Goal: Task Accomplishment & Management: Use online tool/utility

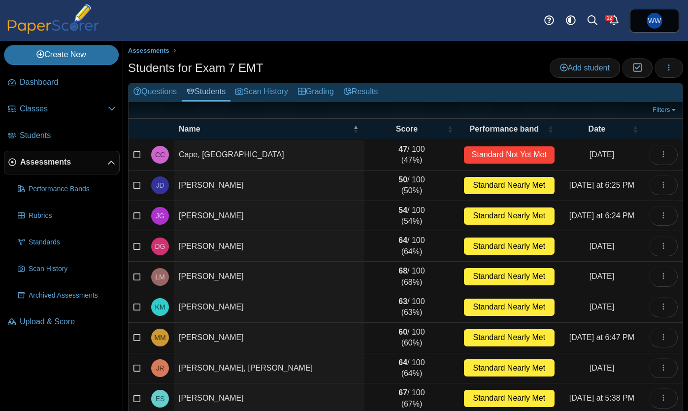
scroll to position [42, 0]
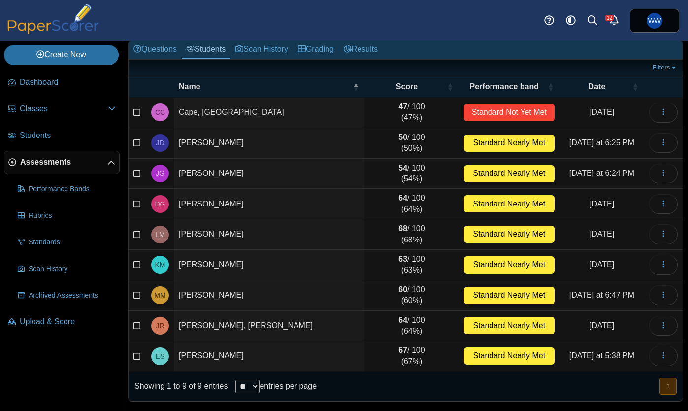
click at [40, 160] on span "Assessments" at bounding box center [63, 162] width 87 height 11
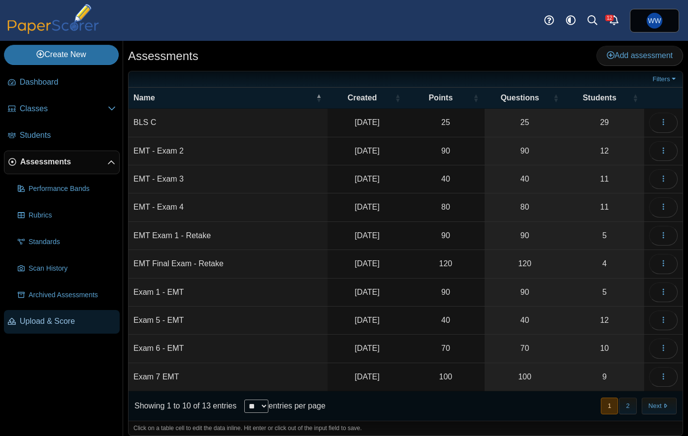
drag, startPoint x: 37, startPoint y: 321, endPoint x: 45, endPoint y: 314, distance: 10.5
click at [37, 321] on span "Upload & Score" at bounding box center [68, 321] width 96 height 11
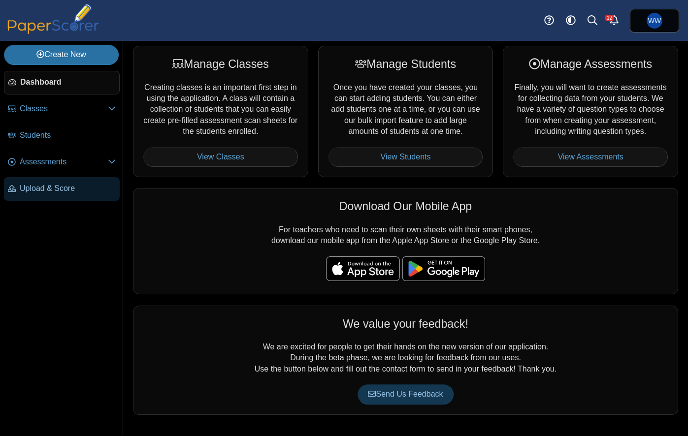
click at [44, 194] on link "Upload & Score" at bounding box center [62, 189] width 116 height 24
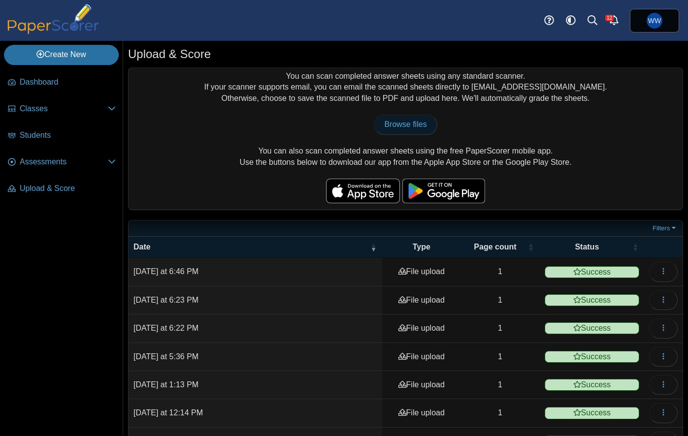
click at [394, 124] on span "Browse files" at bounding box center [405, 124] width 42 height 8
type input "**********"
click at [414, 122] on span "Browse files" at bounding box center [405, 124] width 42 height 8
type input "**********"
click at [417, 125] on span "Browse files" at bounding box center [405, 124] width 42 height 8
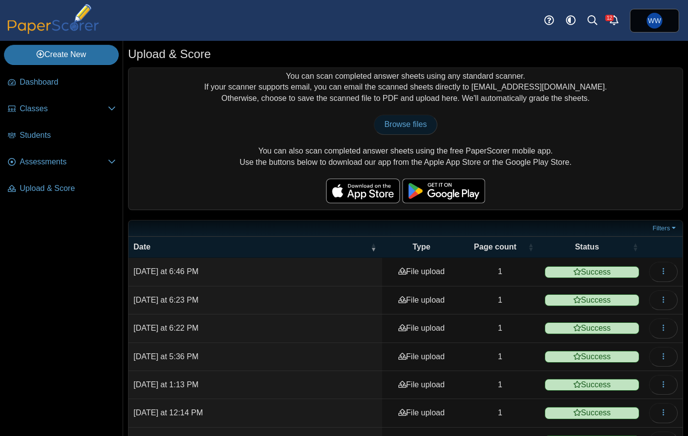
type input "**********"
click at [430, 128] on link "Browse files" at bounding box center [405, 125] width 63 height 20
type input "**********"
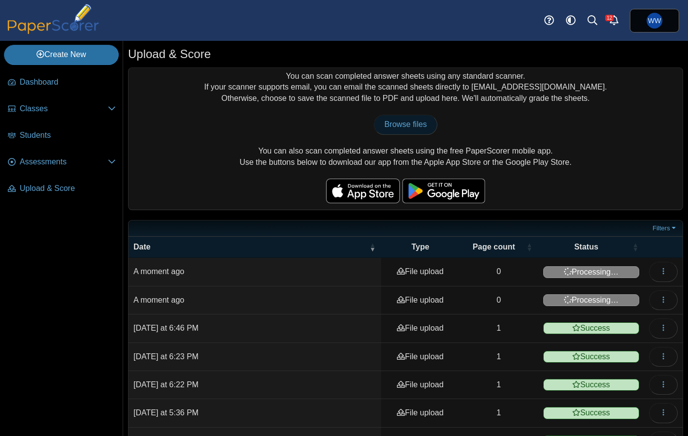
click at [421, 123] on span "Browse files" at bounding box center [405, 124] width 42 height 8
type input "**********"
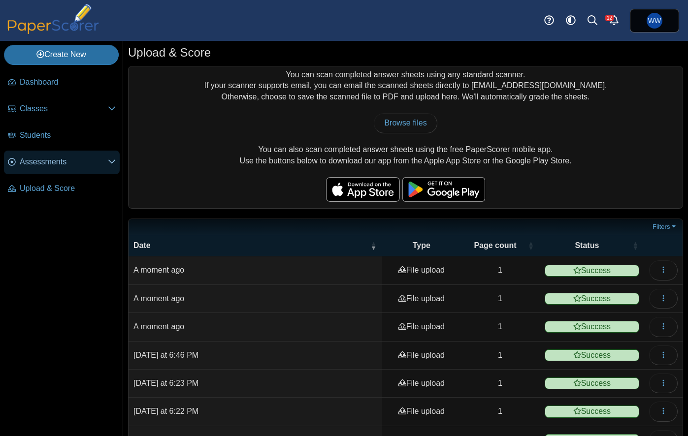
click at [46, 166] on span "Assessments" at bounding box center [64, 162] width 88 height 11
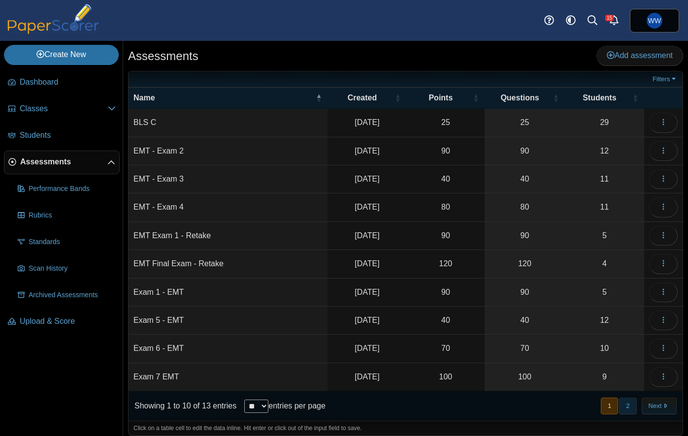
click at [629, 403] on button "2" at bounding box center [627, 406] width 17 height 16
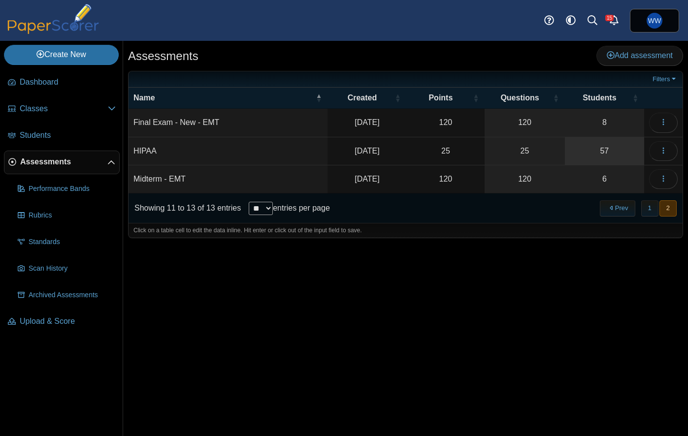
click at [599, 156] on link "57" at bounding box center [604, 151] width 79 height 28
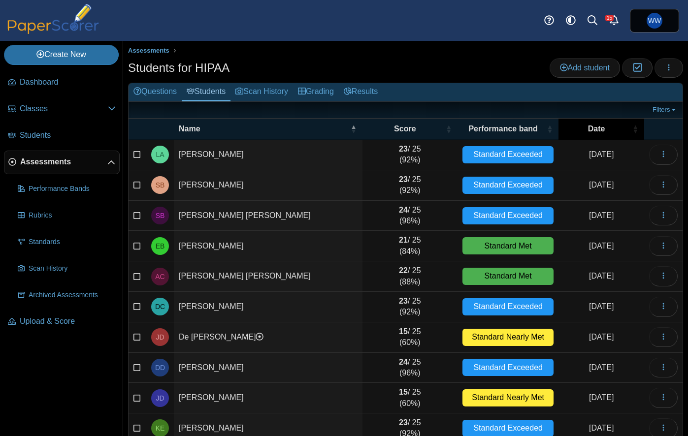
click at [605, 131] on div "Date" at bounding box center [596, 129] width 66 height 11
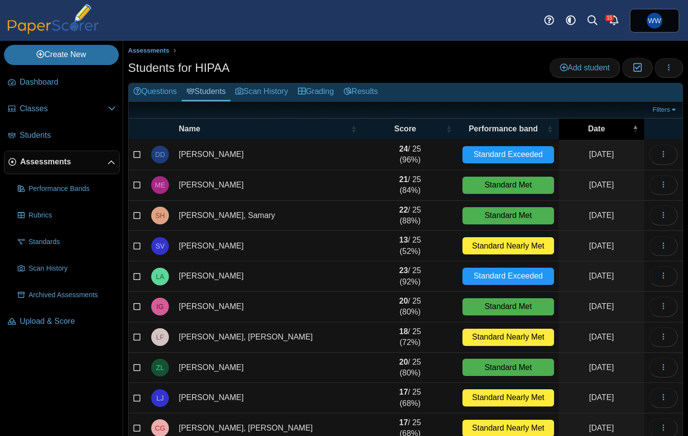
click at [599, 127] on span "Date" at bounding box center [596, 129] width 17 height 8
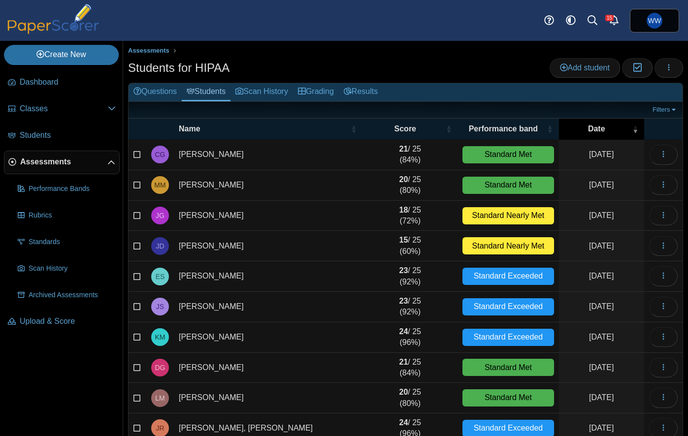
click at [599, 127] on span "Date" at bounding box center [596, 129] width 17 height 8
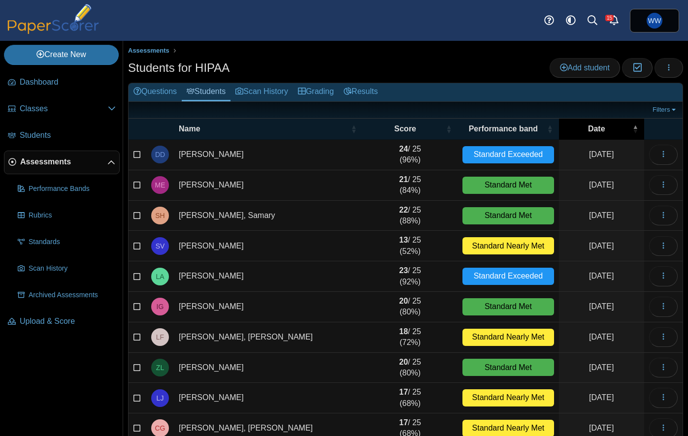
click at [599, 127] on span "Date" at bounding box center [596, 129] width 17 height 8
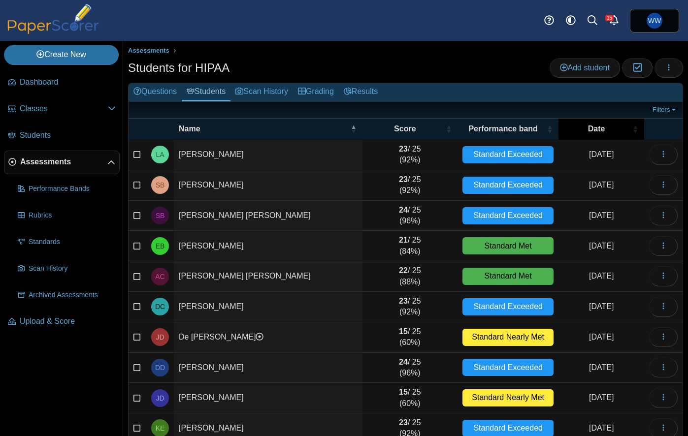
click at [611, 127] on div "Date" at bounding box center [596, 129] width 66 height 11
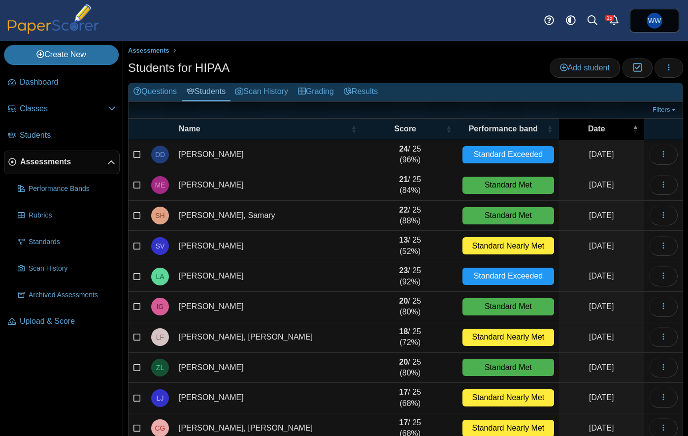
click at [611, 127] on div "Date" at bounding box center [597, 129] width 66 height 11
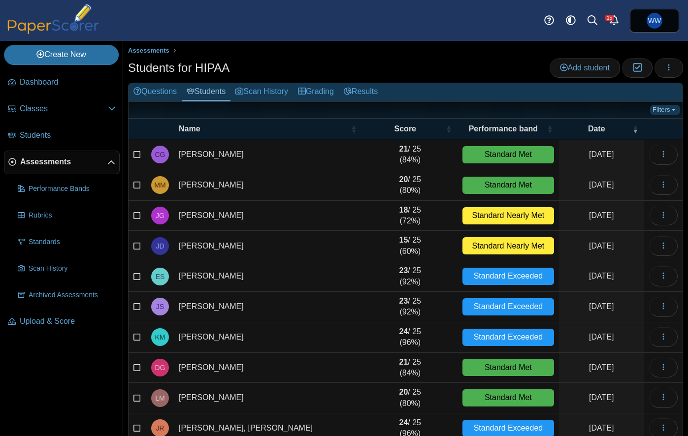
click at [662, 111] on link "Filters" at bounding box center [665, 110] width 30 height 10
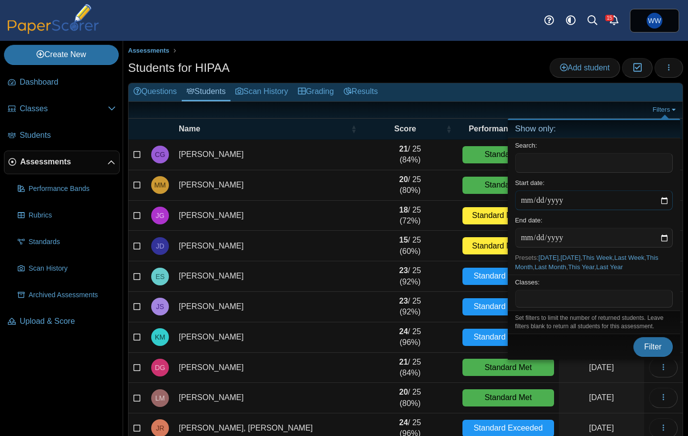
click at [667, 201] on input "date" at bounding box center [594, 201] width 158 height 20
type input "**********"
click at [658, 339] on button "Filter" at bounding box center [652, 347] width 39 height 20
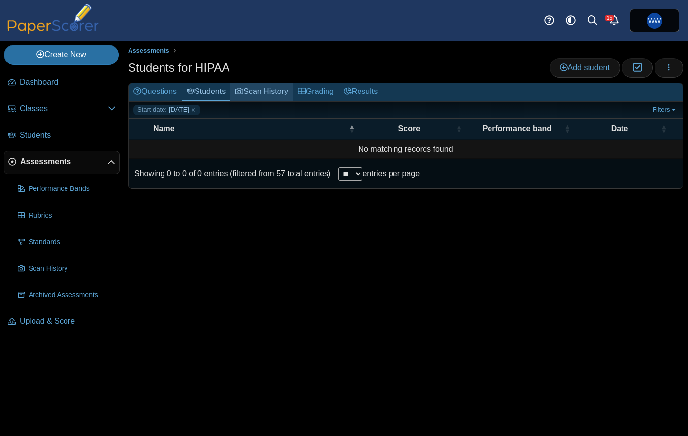
click at [267, 89] on link "Scan History" at bounding box center [262, 92] width 63 height 18
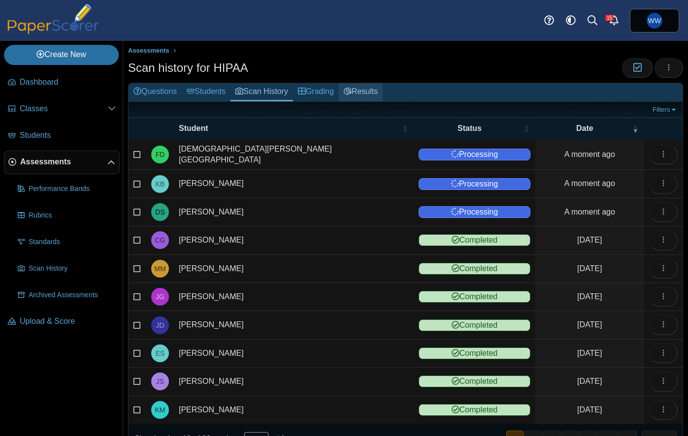
click at [368, 91] on link "Results" at bounding box center [361, 92] width 44 height 18
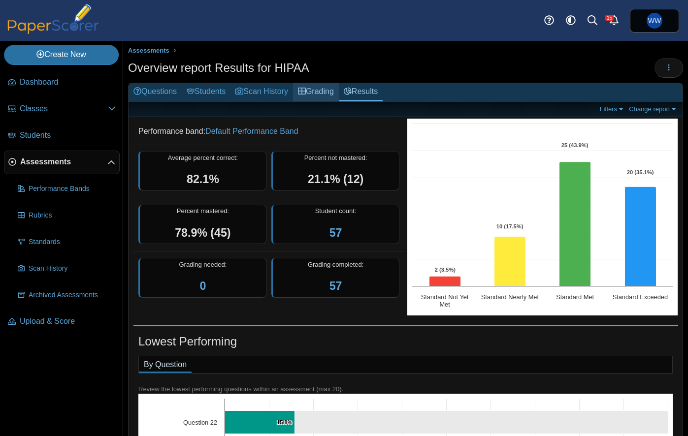
click at [328, 92] on link "Grading" at bounding box center [316, 92] width 46 height 18
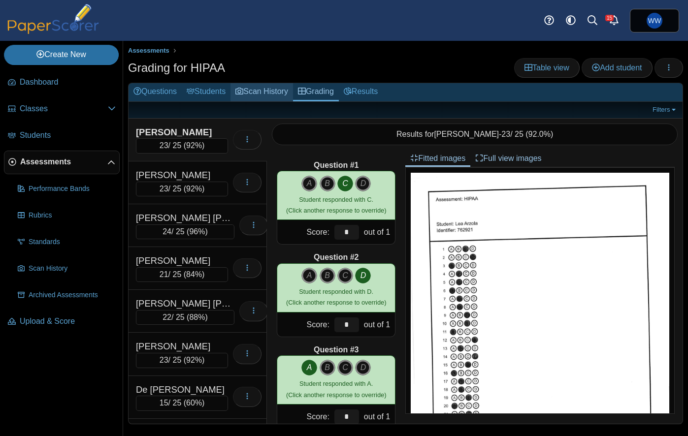
click at [274, 93] on link "Scan History" at bounding box center [262, 92] width 63 height 18
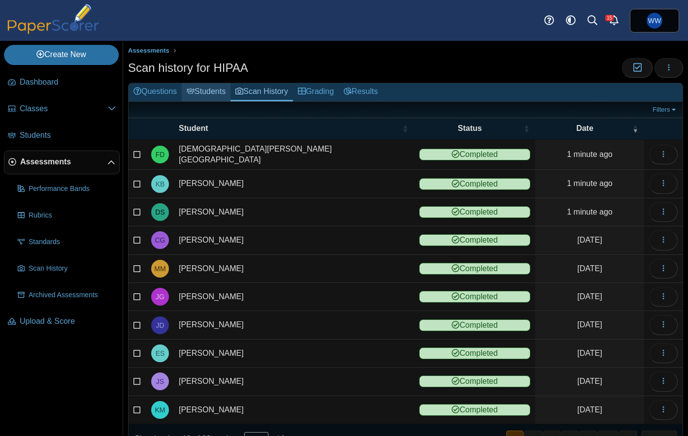
click at [195, 96] on link "Students" at bounding box center [206, 92] width 49 height 18
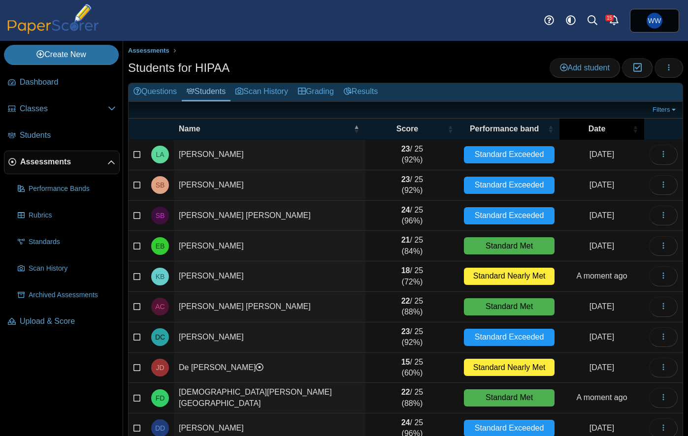
click at [600, 131] on span "Date" at bounding box center [597, 129] width 17 height 8
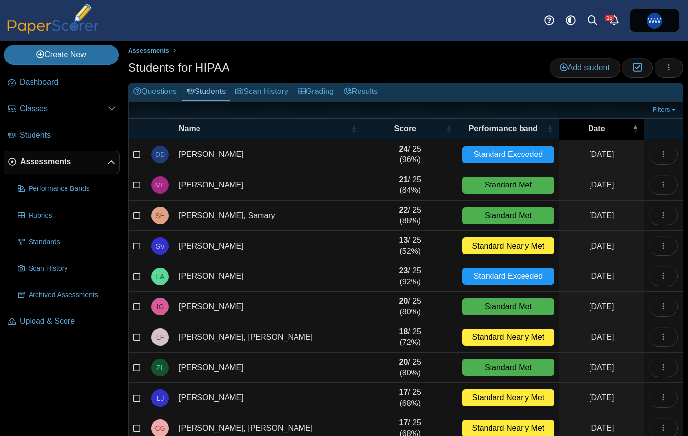
click at [600, 131] on span "Date" at bounding box center [596, 129] width 17 height 8
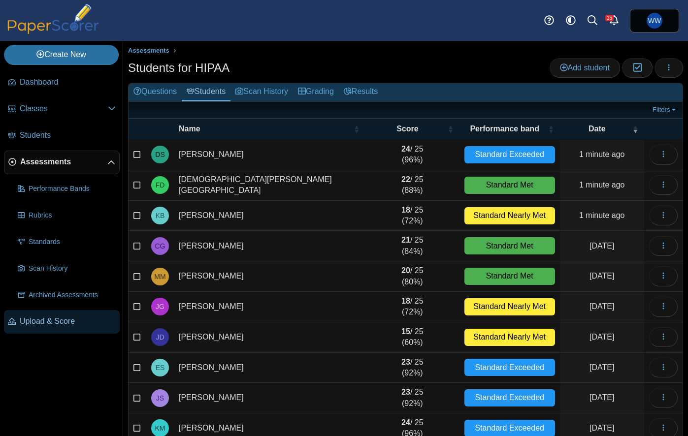
click at [51, 321] on span "Upload & Score" at bounding box center [68, 321] width 96 height 11
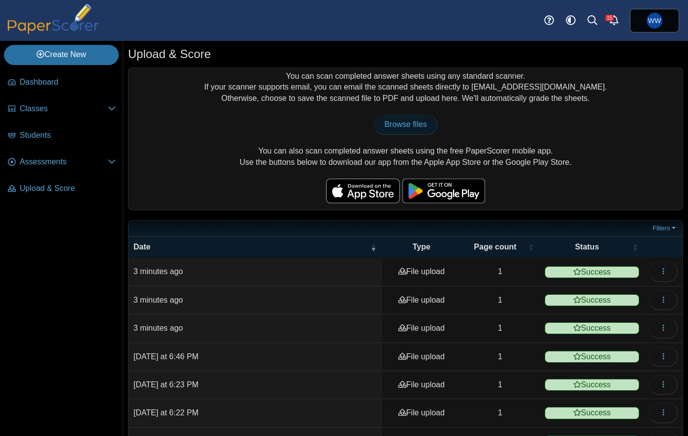
click at [414, 124] on span "Browse files" at bounding box center [405, 124] width 42 height 8
type input "**********"
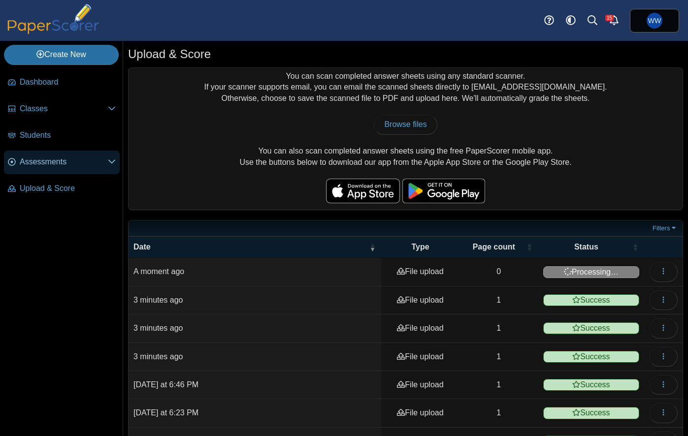
click at [45, 160] on span "Assessments" at bounding box center [64, 162] width 88 height 11
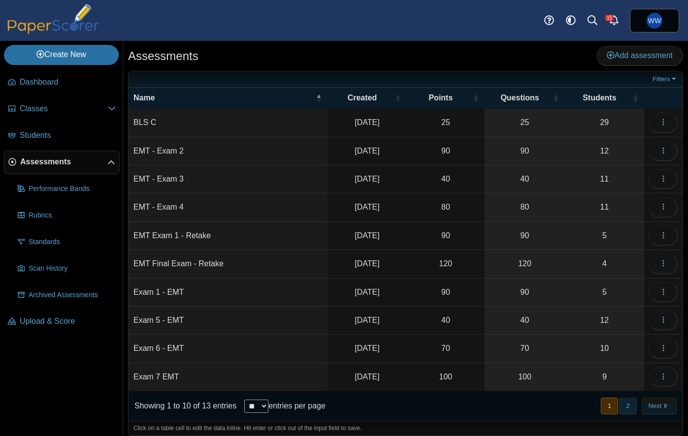
click at [629, 400] on button "2" at bounding box center [627, 406] width 17 height 16
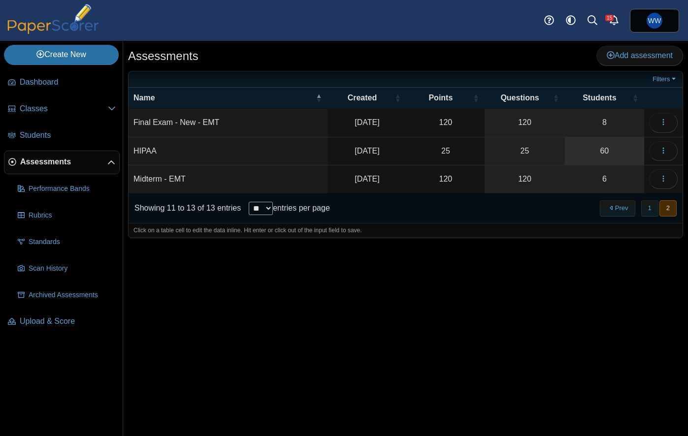
click at [612, 146] on link "60" at bounding box center [604, 151] width 79 height 28
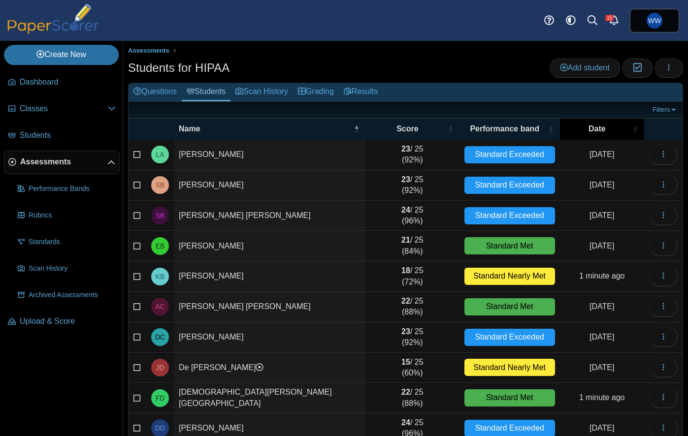
click at [593, 122] on th "Date" at bounding box center [602, 129] width 84 height 21
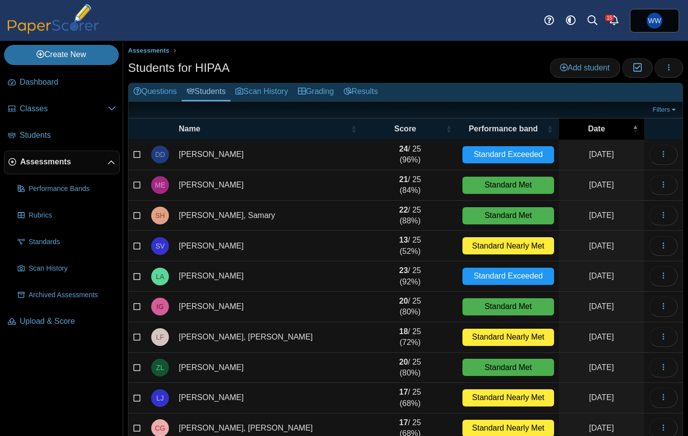
scroll to position [0, 0]
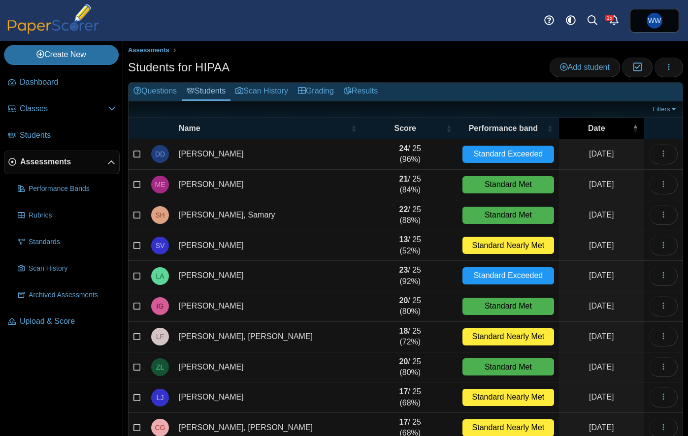
click at [593, 122] on th "Date" at bounding box center [601, 128] width 85 height 21
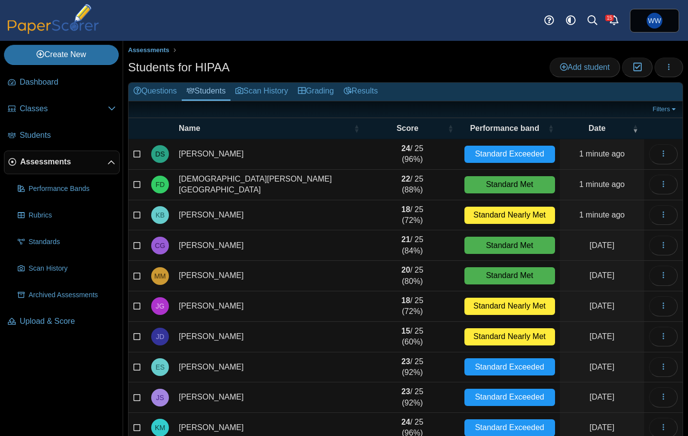
scroll to position [0, 0]
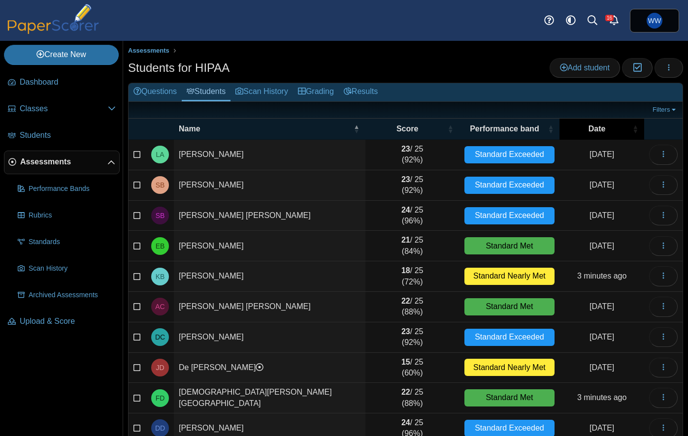
click at [600, 134] on th "Date" at bounding box center [602, 129] width 85 height 21
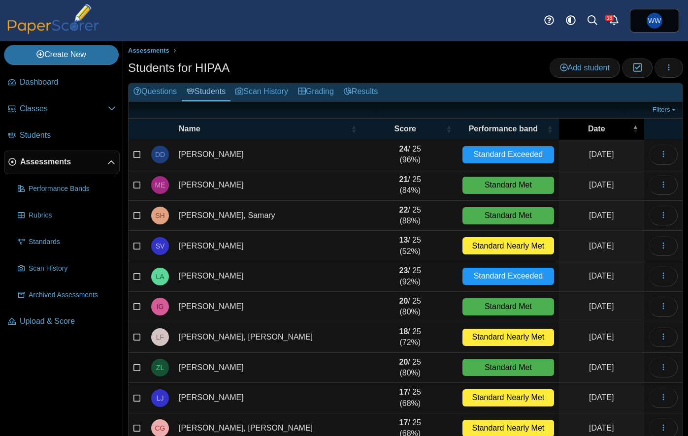
click at [600, 134] on th "Date" at bounding box center [601, 129] width 85 height 21
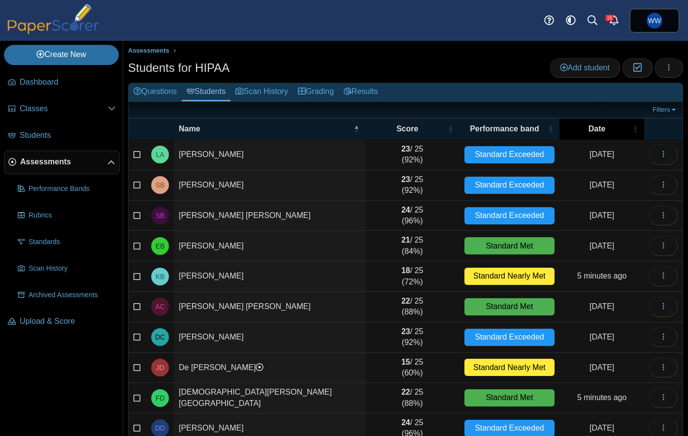
click at [607, 132] on div "Date" at bounding box center [596, 129] width 65 height 11
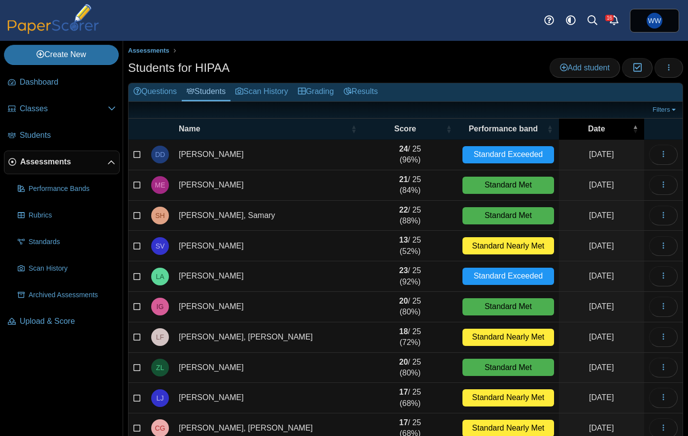
click at [607, 132] on div "Date" at bounding box center [597, 129] width 66 height 11
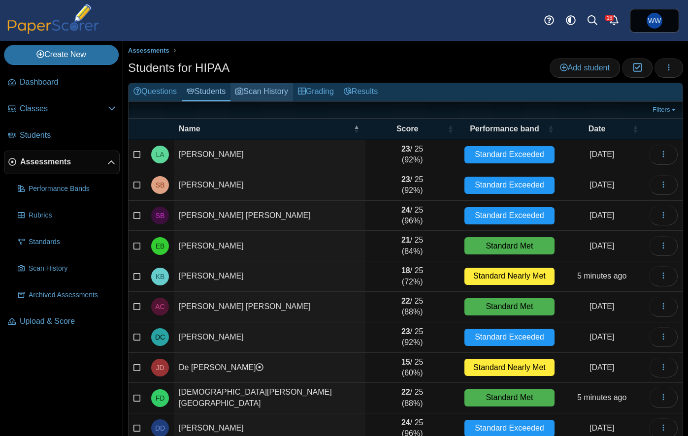
click at [254, 88] on link "Scan History" at bounding box center [262, 92] width 63 height 18
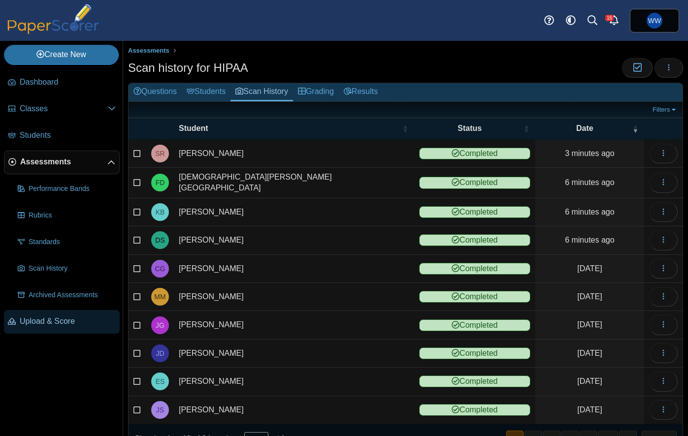
drag, startPoint x: 56, startPoint y: 325, endPoint x: 89, endPoint y: 311, distance: 36.0
click at [56, 325] on span "Upload & Score" at bounding box center [68, 321] width 96 height 11
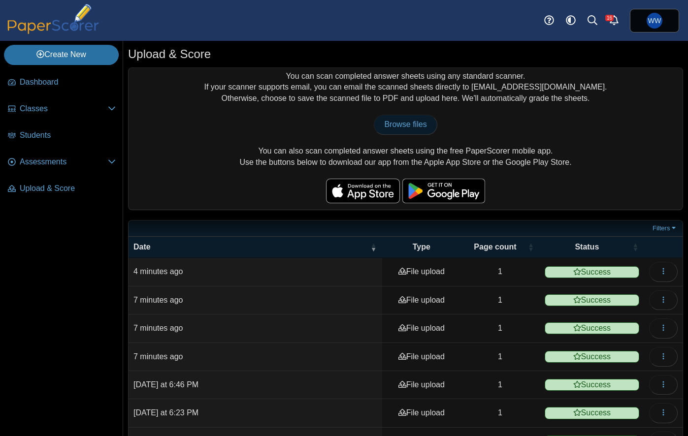
click at [396, 123] on span "Browse files" at bounding box center [405, 124] width 42 height 8
type input "**********"
